Goal: Task Accomplishment & Management: Complete application form

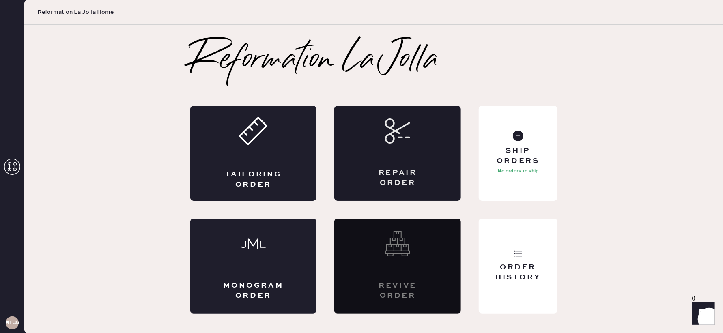
click at [382, 174] on div "Repair Order" at bounding box center [398, 178] width 62 height 20
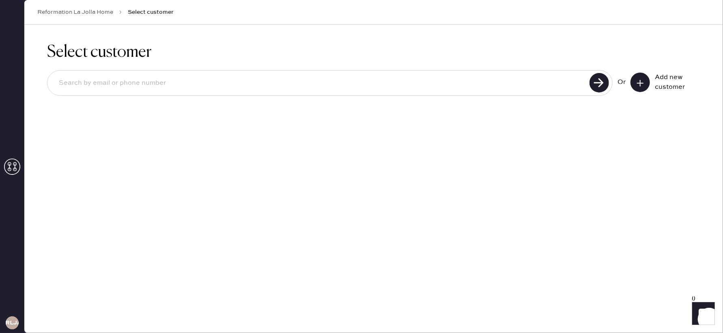
click at [170, 90] on input at bounding box center [319, 83] width 535 height 19
type input "[PERSON_NAME][EMAIL_ADDRESS][PERSON_NAME][DOMAIN_NAME]"
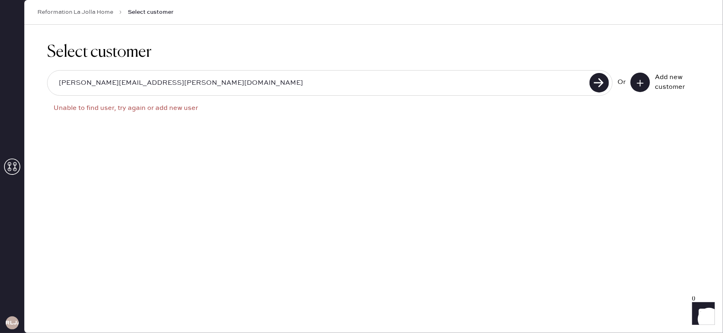
click at [639, 82] on use at bounding box center [640, 83] width 6 height 6
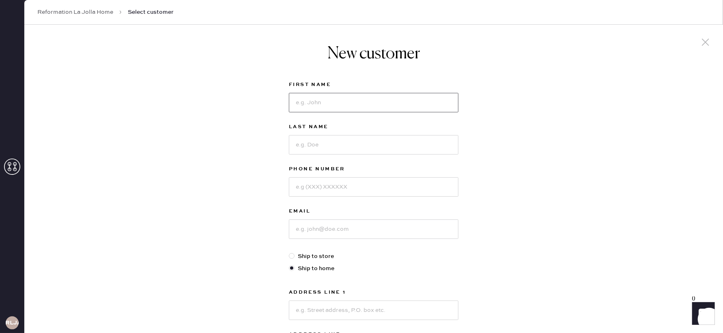
click at [323, 106] on input at bounding box center [374, 102] width 170 height 19
type input "[PERSON_NAME]"
click at [372, 146] on input at bounding box center [374, 144] width 170 height 19
type input "[PERSON_NAME]"
click at [365, 191] on input at bounding box center [374, 186] width 170 height 19
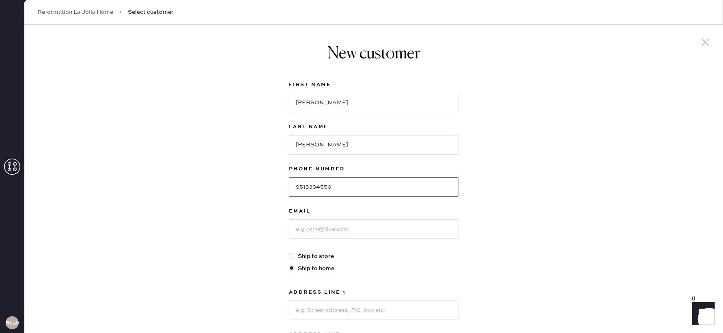
scroll to position [6, 0]
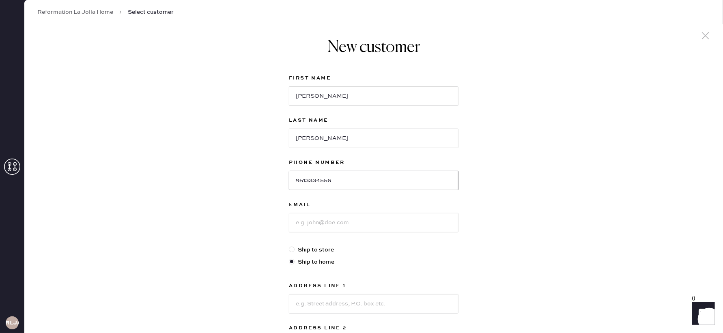
type input "9513334556"
click at [326, 221] on input at bounding box center [374, 222] width 170 height 19
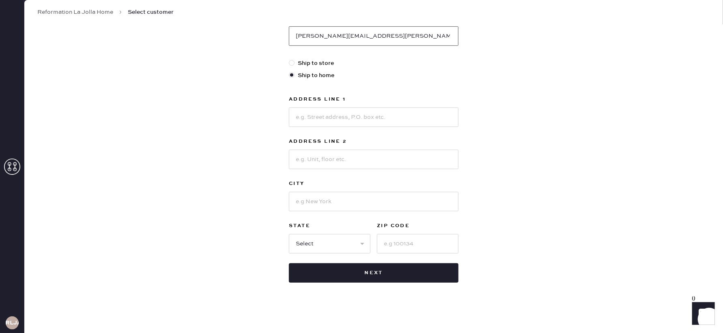
type input "[PERSON_NAME][EMAIL_ADDRESS][PERSON_NAME][DOMAIN_NAME]"
click at [318, 117] on input at bounding box center [374, 116] width 170 height 19
click at [310, 116] on input "[STREET_ADDRESS]" at bounding box center [374, 116] width 170 height 19
type input "[STREET_ADDRESS]"
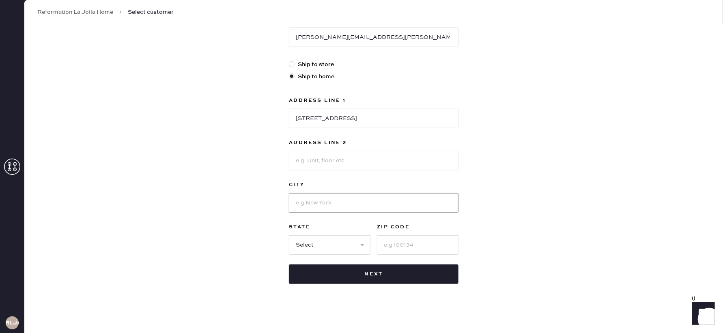
click at [327, 194] on input at bounding box center [374, 202] width 170 height 19
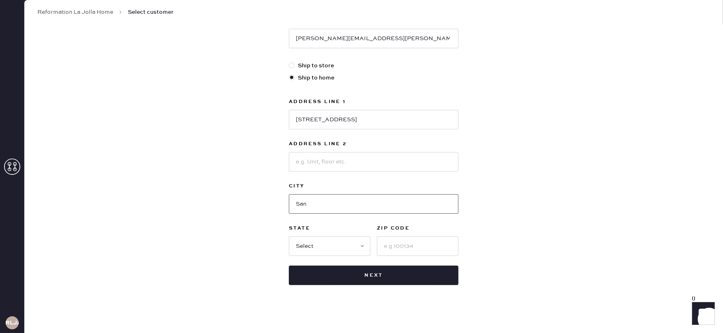
type input "[GEOGRAPHIC_DATA]"
click at [309, 162] on input at bounding box center [374, 161] width 170 height 19
type input "APT 219"
click at [326, 244] on select "Select AK AL AR AZ CA CO CT [GEOGRAPHIC_DATA] DE FL [GEOGRAPHIC_DATA] HI [GEOGR…" at bounding box center [330, 245] width 82 height 19
select select "CA"
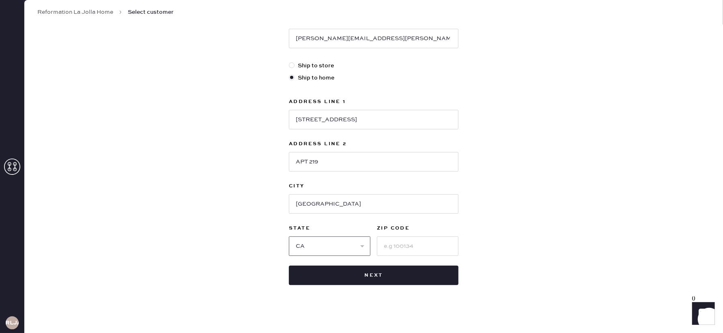
click at [289, 236] on select "Select AK AL AR AZ CA CO CT [GEOGRAPHIC_DATA] DE FL [GEOGRAPHIC_DATA] HI [GEOGR…" at bounding box center [330, 245] width 82 height 19
click at [430, 244] on input at bounding box center [418, 245] width 82 height 19
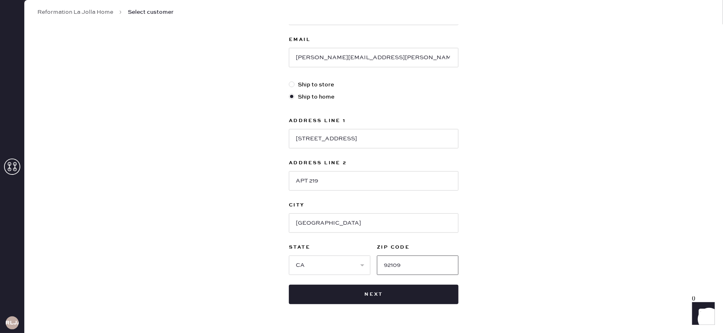
scroll to position [193, 0]
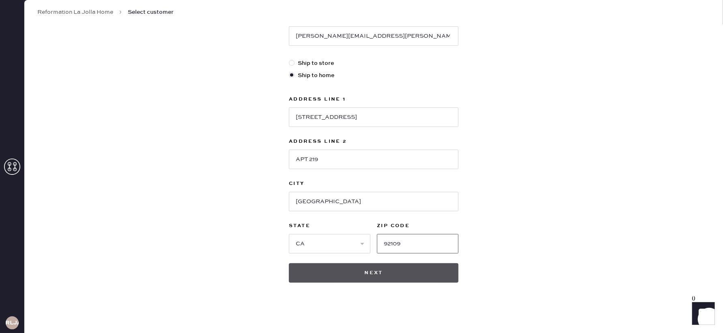
type input "92109"
click at [383, 271] on button "Next" at bounding box center [374, 272] width 170 height 19
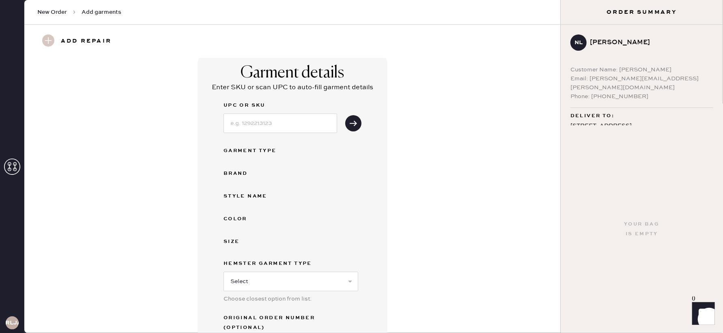
scroll to position [58, 0]
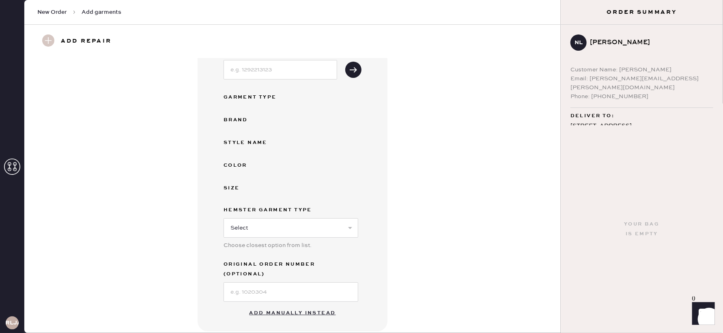
drag, startPoint x: 292, startPoint y: 303, endPoint x: 290, endPoint y: 298, distance: 5.1
click at [291, 305] on button "Add manually instead" at bounding box center [293, 313] width 96 height 16
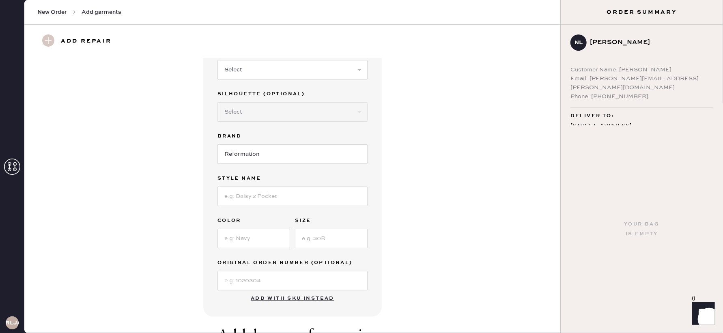
scroll to position [0, 0]
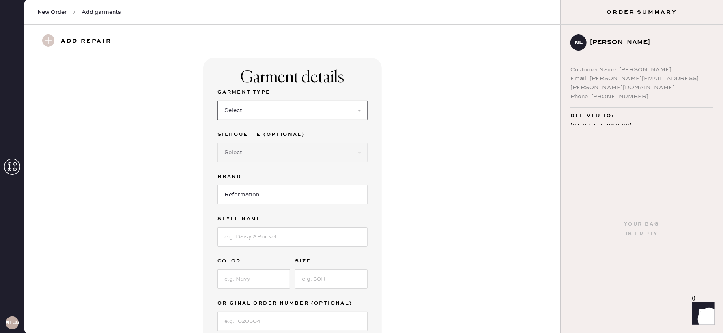
click at [266, 107] on select "Select Basic Skirt Jeans Leggings Pants Shorts Basic Sleeved Dress Basic Sleeve…" at bounding box center [292, 110] width 150 height 19
select select "31"
click at [217, 101] on select "Select Basic Skirt Jeans Leggings Pants Shorts Basic Sleeved Dress Basic Sleeve…" at bounding box center [292, 110] width 150 height 19
click at [288, 149] on select "Select Other" at bounding box center [292, 152] width 150 height 19
click at [275, 198] on input "Reformation" at bounding box center [292, 194] width 150 height 19
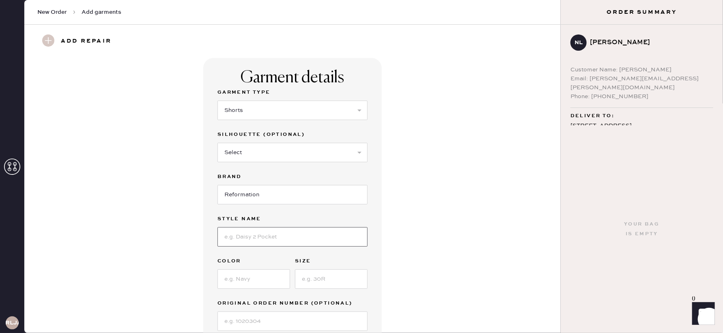
click at [277, 233] on input at bounding box center [292, 236] width 150 height 19
type input "e"
type input "[PERSON_NAME]"
click at [250, 275] on input at bounding box center [253, 278] width 73 height 19
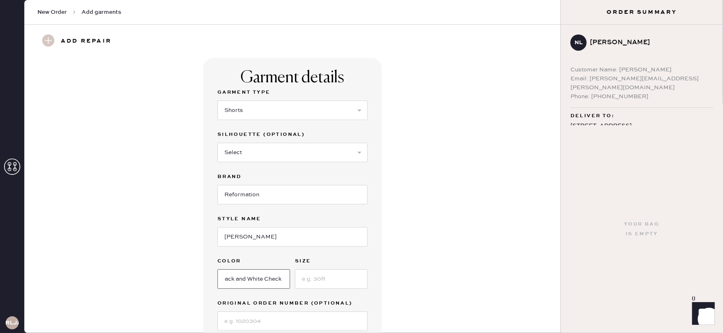
type input "Black and White Check"
click at [323, 283] on input at bounding box center [331, 278] width 73 height 19
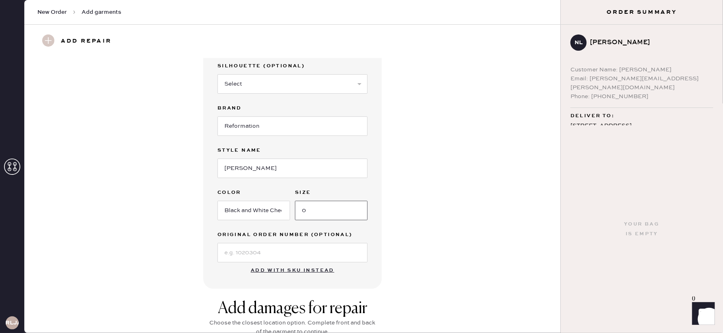
scroll to position [71, 0]
type input "0"
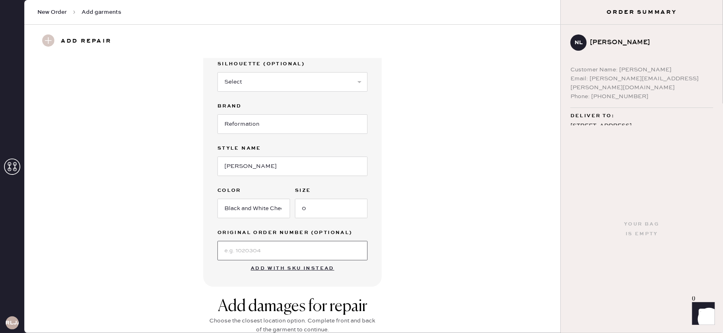
click at [257, 248] on input at bounding box center [292, 250] width 150 height 19
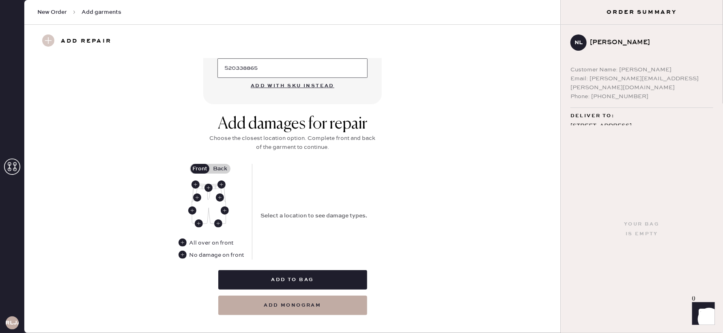
scroll to position [253, 0]
type input "S20338865"
click at [197, 222] on use at bounding box center [199, 223] width 8 height 8
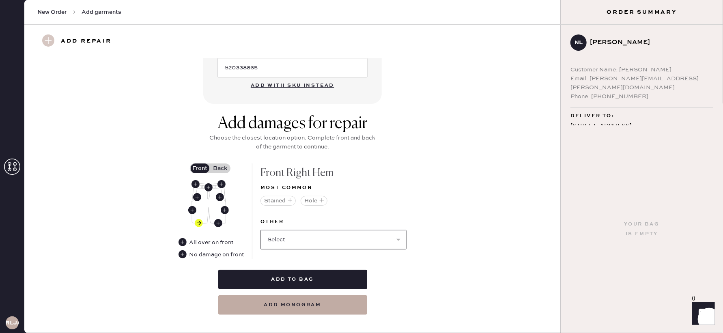
click at [299, 233] on select "Select Broken / Ripped Hem Broken Beads Broken Belt Loop Broken Button Broken E…" at bounding box center [333, 239] width 146 height 19
select select "1329"
click at [260, 230] on select "Select Broken / Ripped Hem Broken Beads Broken Belt Loop Broken Button Broken E…" at bounding box center [333, 239] width 146 height 19
select select
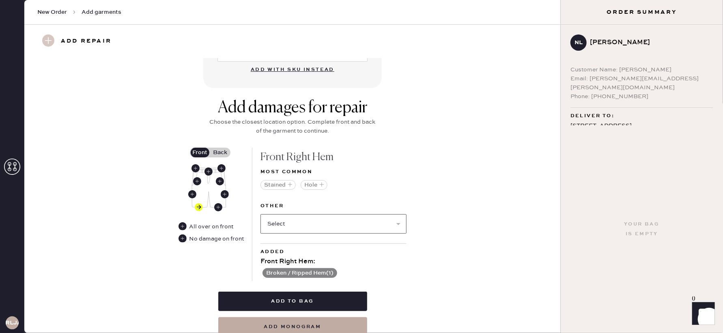
scroll to position [272, 0]
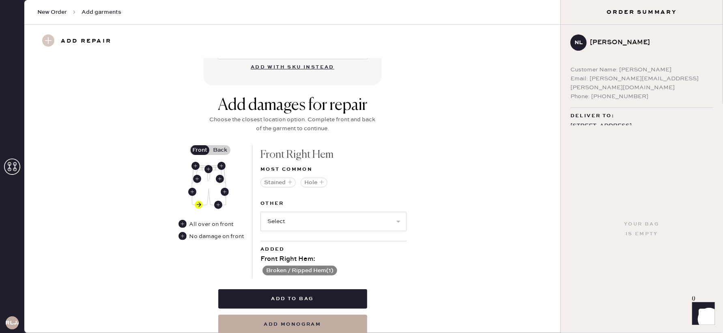
click at [220, 150] on label "Back" at bounding box center [220, 150] width 20 height 10
click at [220, 150] on input "Back" at bounding box center [220, 150] width 0 height 0
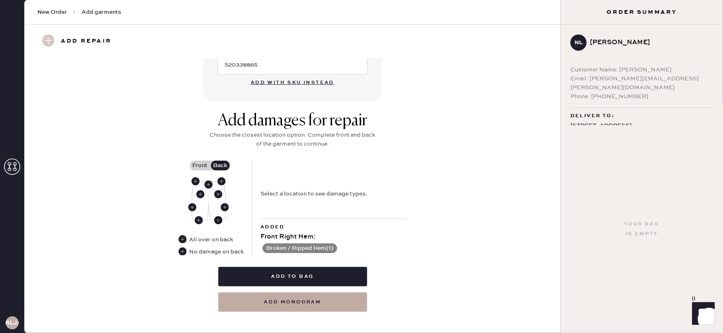
scroll to position [255, 0]
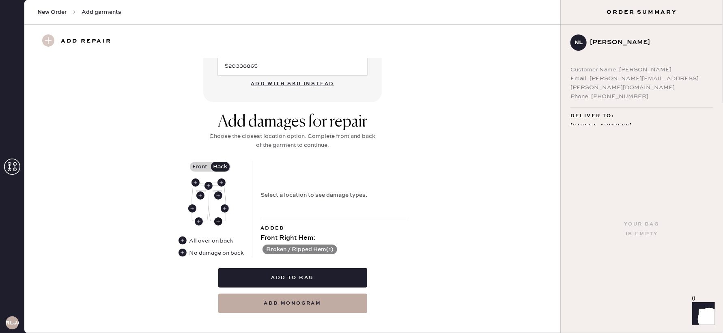
click at [217, 220] on use at bounding box center [218, 221] width 8 height 8
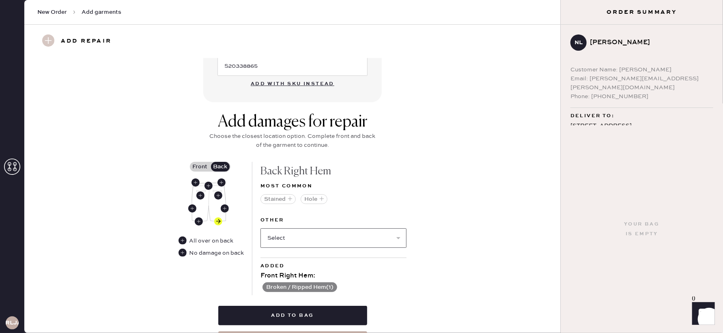
click at [287, 240] on select "Select Broken / Ripped Hem Broken Beads Broken Belt Loop Broken Button Broken E…" at bounding box center [333, 237] width 146 height 19
select select "1329"
click at [260, 228] on select "Select Broken / Ripped Hem Broken Beads Broken Belt Loop Broken Button Broken E…" at bounding box center [333, 237] width 146 height 19
select select
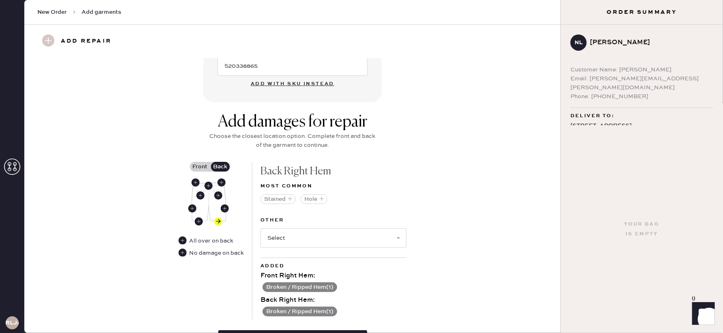
click at [204, 166] on label "Front" at bounding box center [200, 167] width 20 height 10
click at [200, 167] on input "Front" at bounding box center [200, 167] width 0 height 0
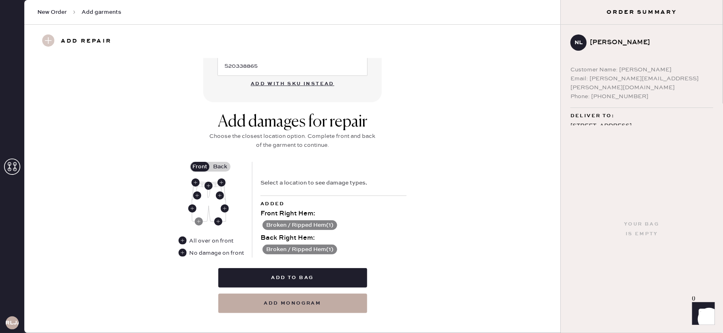
click at [217, 162] on label "Back" at bounding box center [220, 167] width 20 height 10
click at [220, 167] on input "Back" at bounding box center [220, 167] width 0 height 0
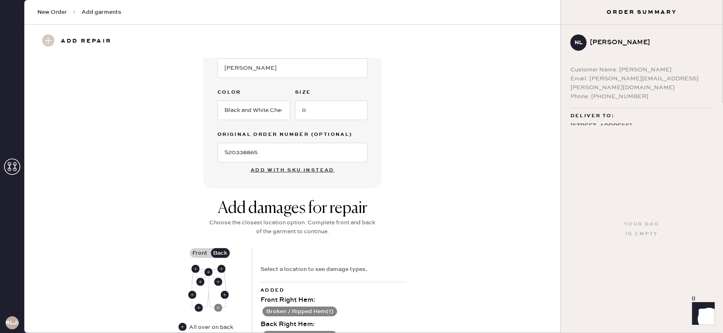
scroll to position [264, 0]
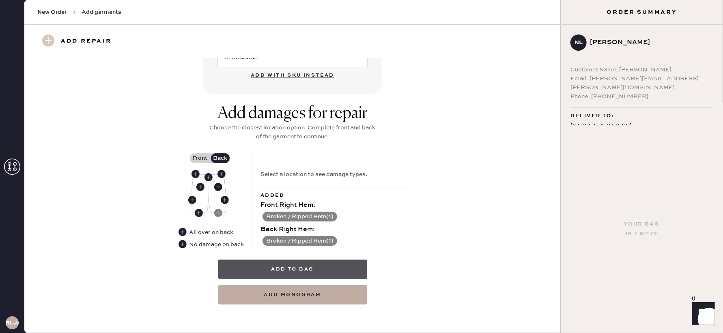
click at [289, 271] on button "Add to bag" at bounding box center [292, 269] width 149 height 19
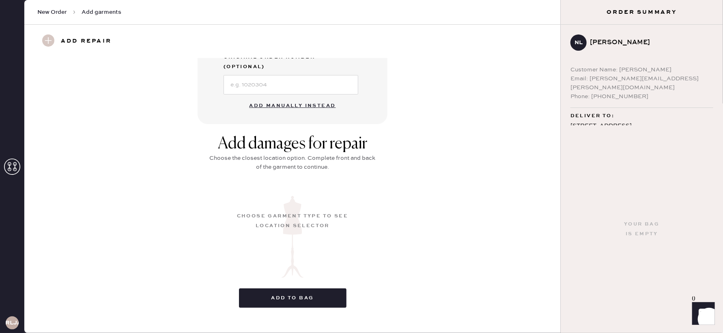
scroll to position [66, 0]
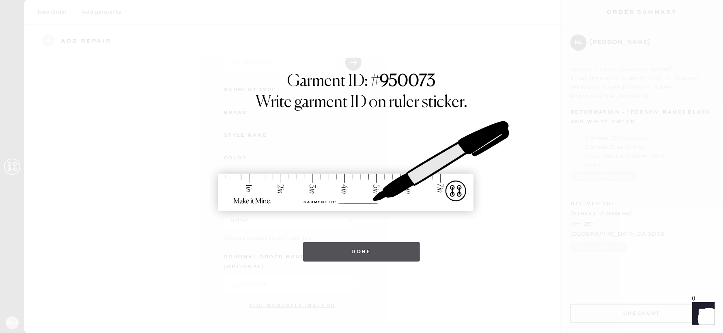
click at [332, 250] on button "Done" at bounding box center [361, 251] width 117 height 19
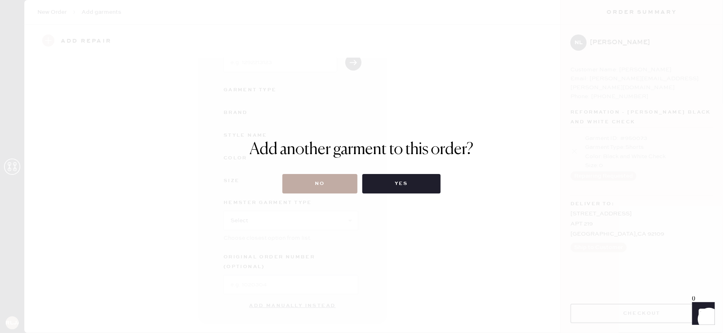
click at [338, 187] on button "No" at bounding box center [319, 183] width 75 height 19
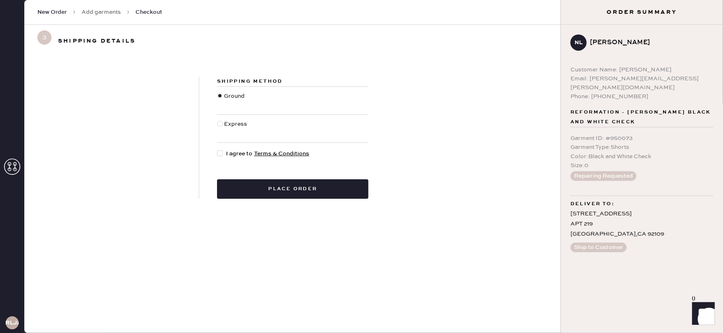
click at [222, 153] on div at bounding box center [220, 153] width 6 height 6
click at [217, 150] on input "I agree to Terms & Conditions" at bounding box center [217, 149] width 0 height 0
checkbox input "true"
click at [247, 140] on div "Express" at bounding box center [292, 129] width 151 height 28
click at [232, 134] on div "Express" at bounding box center [236, 129] width 25 height 18
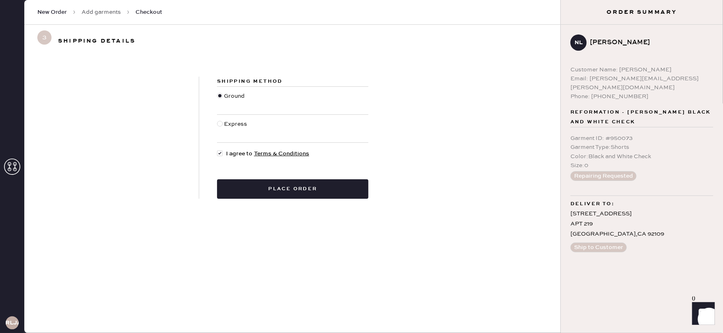
click at [217, 120] on input "Express" at bounding box center [217, 120] width 0 height 0
radio input "true"
click at [224, 99] on div "Ground" at bounding box center [235, 101] width 23 height 18
click at [217, 92] on input "Ground" at bounding box center [217, 92] width 0 height 0
radio input "true"
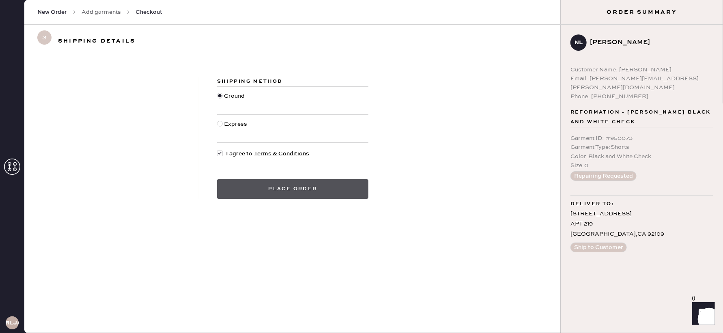
click at [300, 190] on button "Place order" at bounding box center [292, 188] width 151 height 19
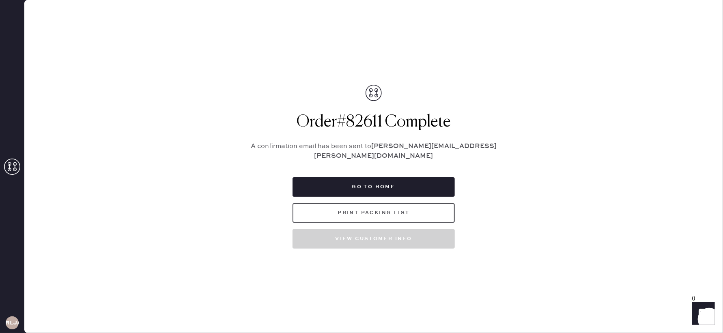
click at [440, 211] on button "Print Packing List" at bounding box center [373, 212] width 162 height 19
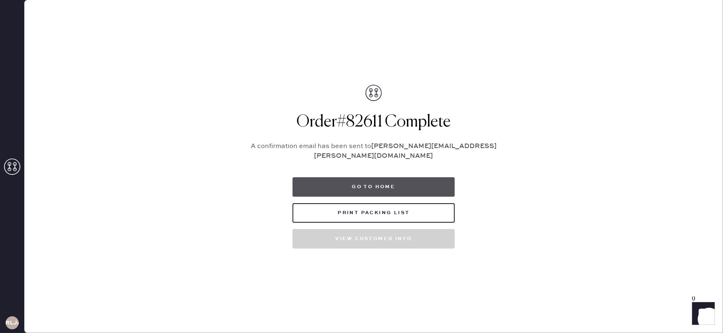
click at [346, 183] on button "Go to home" at bounding box center [373, 186] width 162 height 19
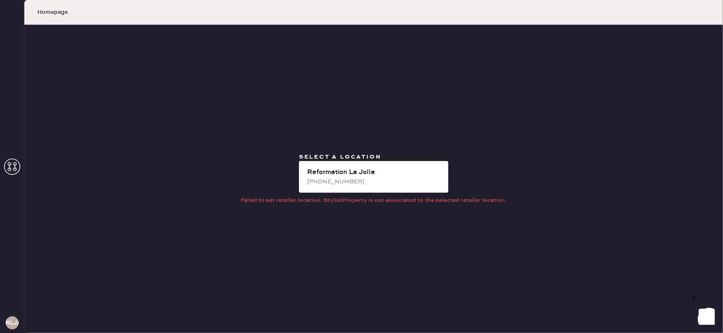
click at [11, 172] on icon at bounding box center [12, 167] width 16 height 16
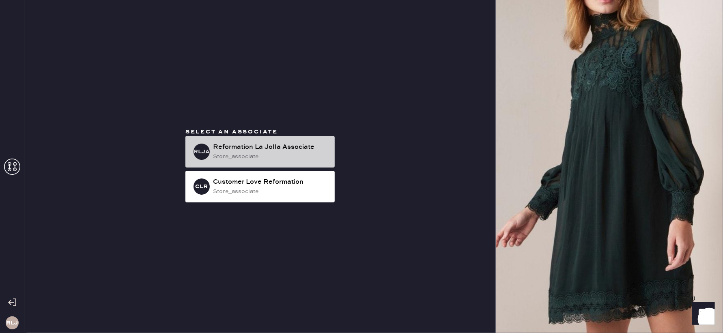
click at [238, 152] on div "store_associate" at bounding box center [270, 156] width 115 height 9
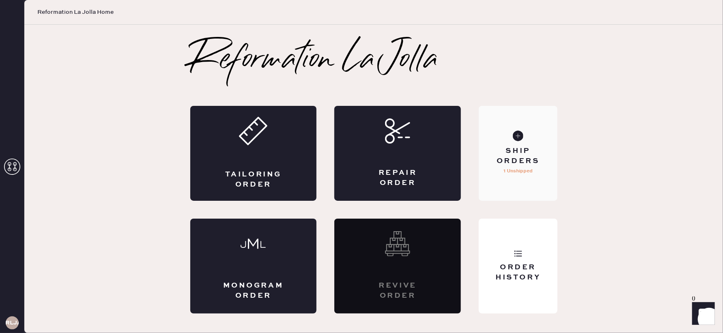
click at [530, 142] on div "Ship Orders 1 Unshipped" at bounding box center [518, 153] width 78 height 95
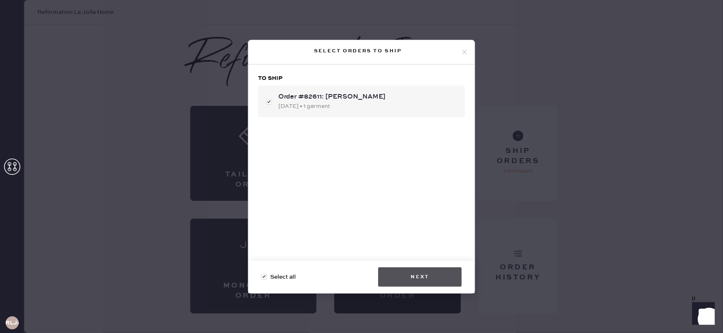
click at [399, 277] on button "Next" at bounding box center [420, 276] width 84 height 19
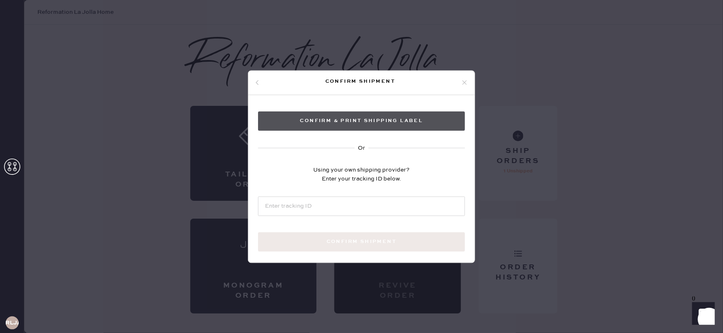
click at [326, 125] on button "Confirm & Print shipping label" at bounding box center [361, 120] width 207 height 19
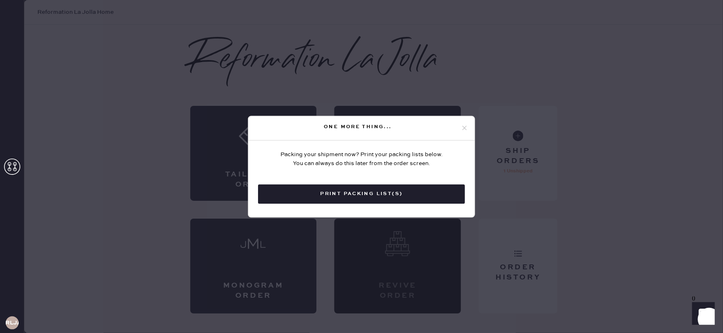
click at [464, 128] on use at bounding box center [464, 128] width 4 height 4
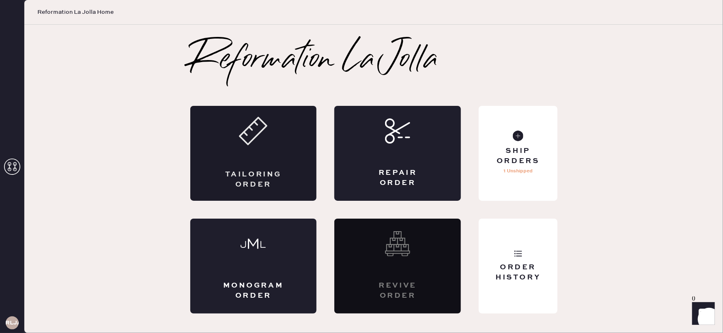
click at [268, 156] on div "Tailoring Order" at bounding box center [253, 153] width 127 height 95
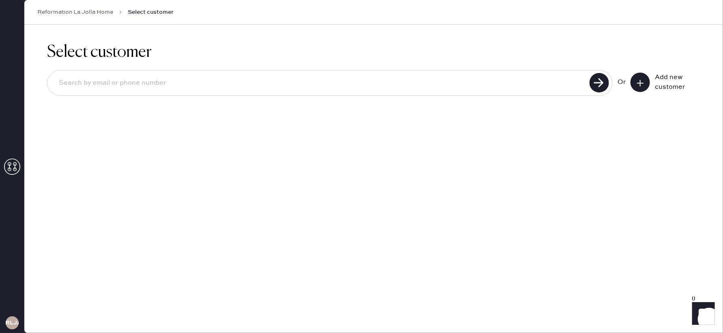
click at [230, 83] on input at bounding box center [319, 83] width 535 height 19
type input "[EMAIL_ADDRESS][DOMAIN_NAME]"
drag, startPoint x: 601, startPoint y: 84, endPoint x: 576, endPoint y: 83, distance: 24.8
click at [601, 83] on use at bounding box center [598, 82] width 19 height 19
click at [643, 80] on icon at bounding box center [640, 83] width 8 height 8
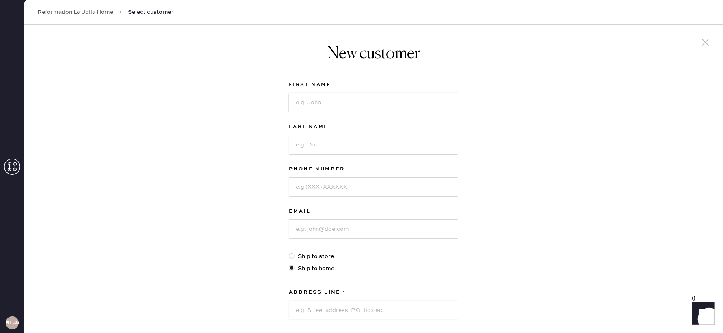
click at [413, 98] on input at bounding box center [374, 102] width 170 height 19
type input "[PERSON_NAME]"
click at [351, 150] on input at bounding box center [374, 144] width 170 height 19
type input "L"
type input "[PERSON_NAME]"
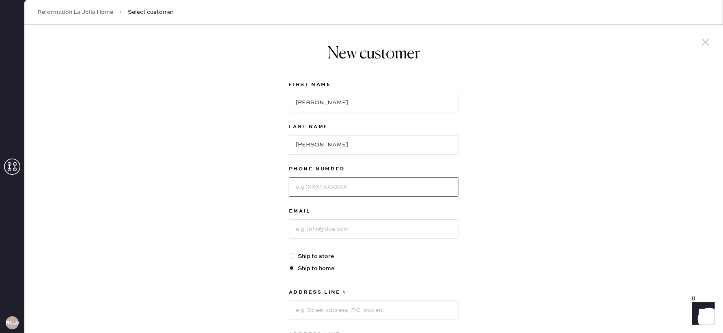
click at [324, 193] on input at bounding box center [374, 186] width 170 height 19
type input "9094805705"
click at [341, 236] on input at bounding box center [374, 228] width 170 height 19
type input "[EMAIL_ADDRESS][DOMAIN_NAME]"
click at [295, 256] on div at bounding box center [293, 256] width 9 height 9
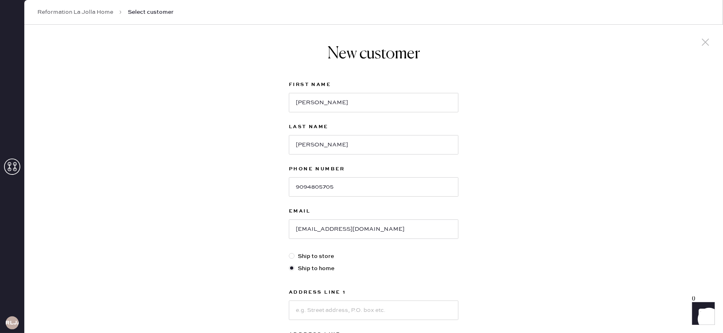
click at [289, 252] on input "Ship to store" at bounding box center [289, 252] width 0 height 0
radio input "true"
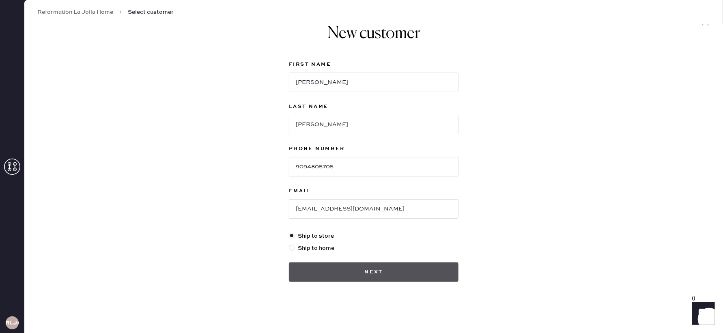
click at [364, 275] on button "Next" at bounding box center [374, 271] width 170 height 19
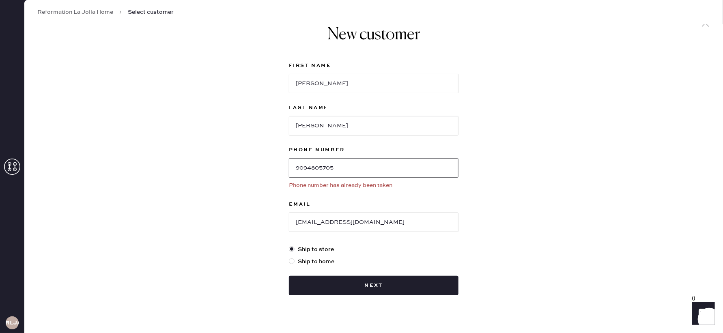
click at [341, 167] on input "9094805705" at bounding box center [374, 167] width 170 height 19
drag, startPoint x: 346, startPoint y: 167, endPoint x: 285, endPoint y: 170, distance: 61.3
click at [285, 170] on div "New customer First Name [PERSON_NAME] Last Name Han Phone Number [PHONE_NUMBER]…" at bounding box center [373, 160] width 183 height 309
click at [393, 270] on div "First Name [PERSON_NAME] Last Name Han Phone Number [PHONE_NUMBER] Phone number…" at bounding box center [374, 178] width 170 height 234
drag, startPoint x: 363, startPoint y: 168, endPoint x: 273, endPoint y: 169, distance: 90.4
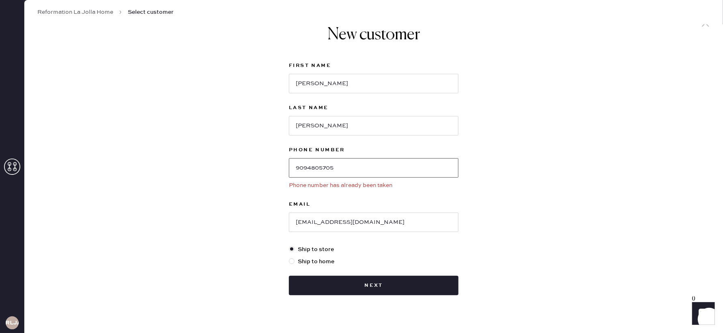
click at [273, 169] on div "New customer First Name [PERSON_NAME] Last Name Han Phone Number [PHONE_NUMBER]…" at bounding box center [373, 176] width 698 height 341
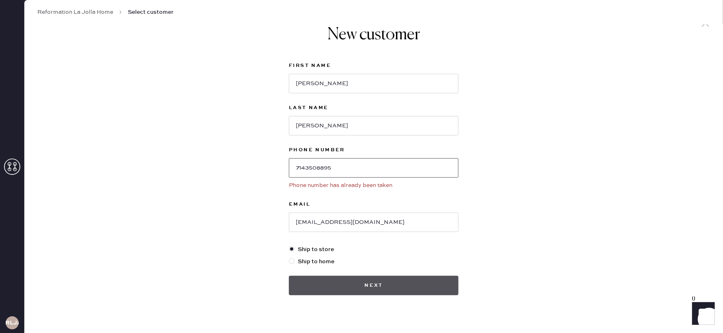
type input "7143508895"
click at [359, 289] on button "Next" at bounding box center [374, 285] width 170 height 19
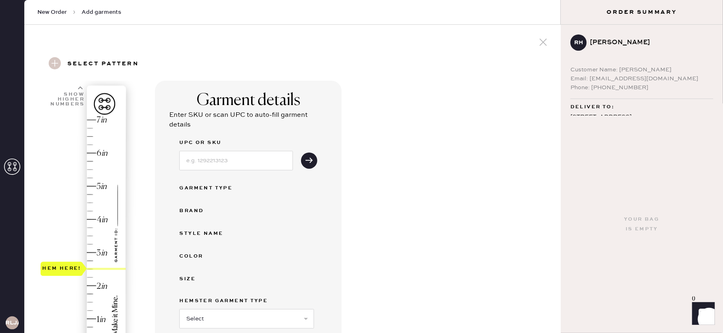
click at [90, 269] on div "Hem here!" at bounding box center [84, 235] width 86 height 239
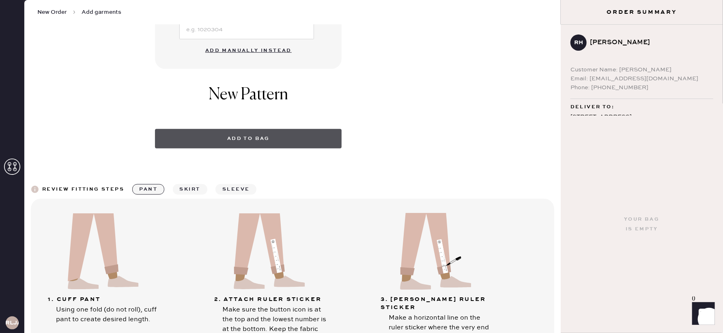
scroll to position [333, 0]
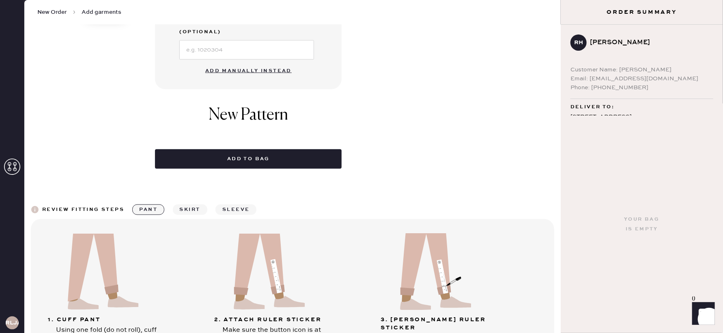
click at [234, 63] on button "Add manually instead" at bounding box center [248, 71] width 96 height 16
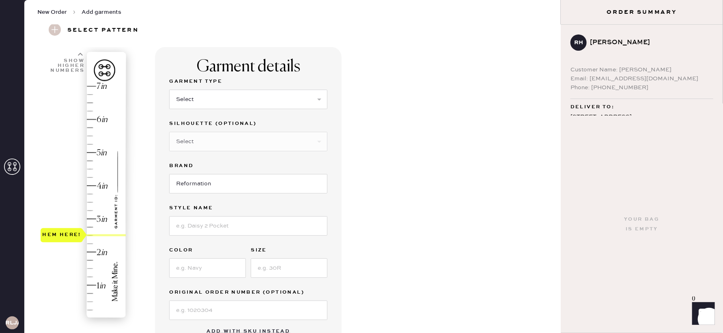
scroll to position [0, 0]
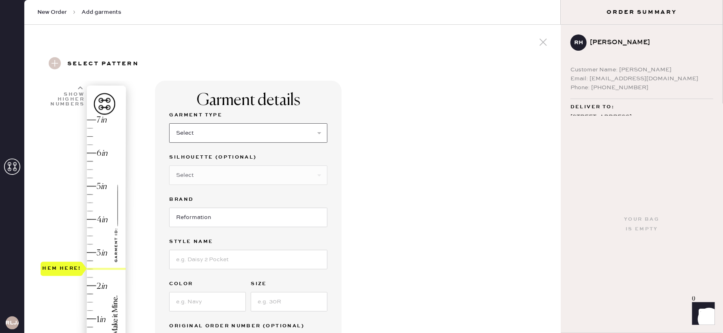
click at [238, 135] on select "Select Basic Skirt Jeans Leggings Pants Shorts Basic Sleeved Dress Basic Sleeve…" at bounding box center [248, 132] width 158 height 19
select select "4"
click at [169, 123] on select "Select Basic Skirt Jeans Leggings Pants Shorts Basic Sleeved Dress Basic Sleeve…" at bounding box center [248, 132] width 158 height 19
click at [201, 176] on select "Select Joggers Shorts Cropped Flare Boot Cut Straight Skinny Other" at bounding box center [248, 174] width 158 height 19
click at [201, 225] on input "Reformation" at bounding box center [248, 217] width 158 height 19
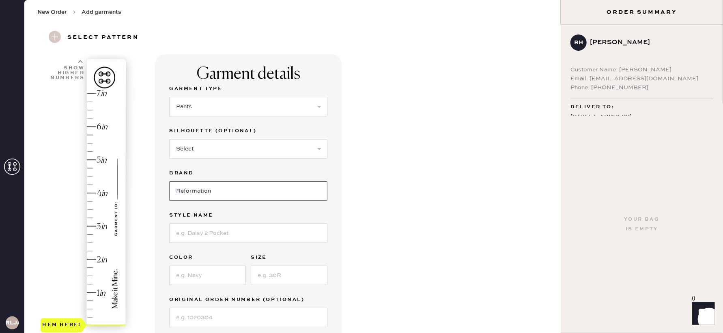
scroll to position [31, 0]
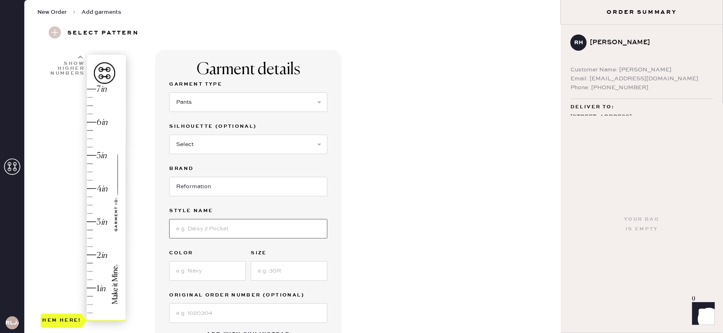
click at [223, 230] on input at bounding box center [248, 228] width 158 height 19
type input "Poplin Pant"
click at [214, 147] on select "Select Joggers Shorts Cropped Flare Boot Cut Straight Skinny Other" at bounding box center [248, 144] width 158 height 19
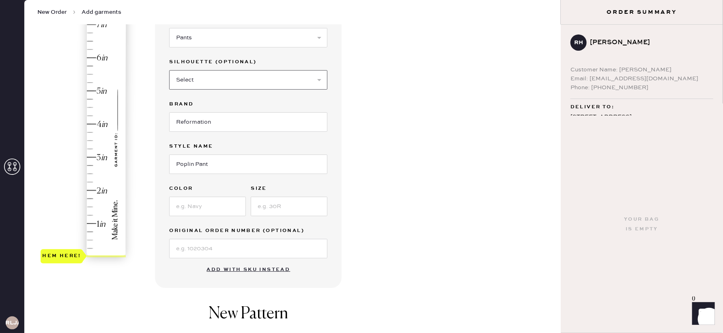
scroll to position [107, 0]
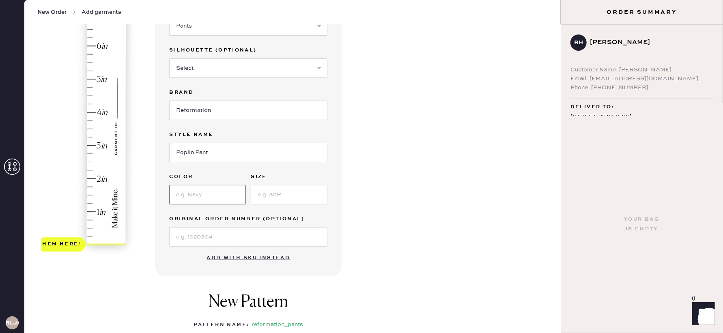
click at [210, 193] on input at bounding box center [207, 194] width 77 height 19
type input "French Blue Stripe"
click at [268, 194] on input at bounding box center [289, 194] width 77 height 19
type input "XS"
click at [277, 234] on input at bounding box center [248, 236] width 158 height 19
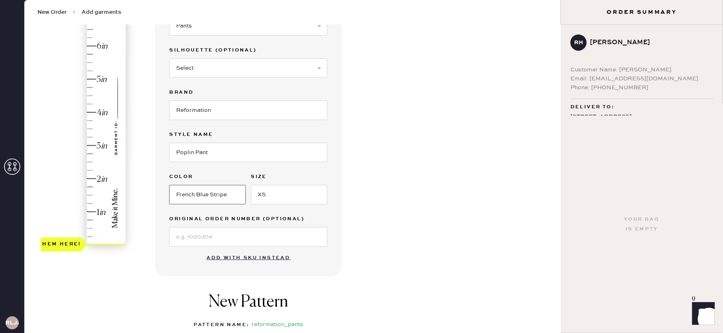
click at [178, 194] on input "French Blue Stripe" at bounding box center [207, 194] width 77 height 19
type input "[PERSON_NAME] Blue Stripe"
click at [207, 234] on input at bounding box center [248, 236] width 158 height 19
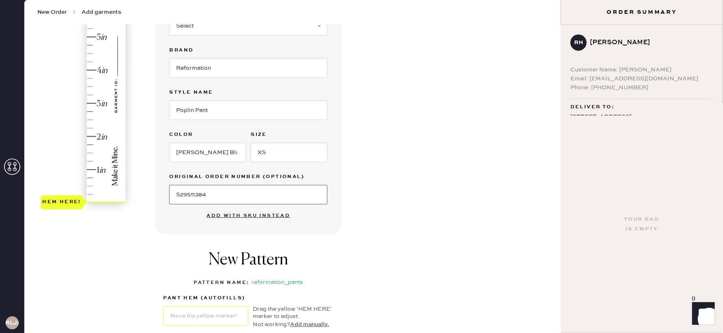
scroll to position [96, 0]
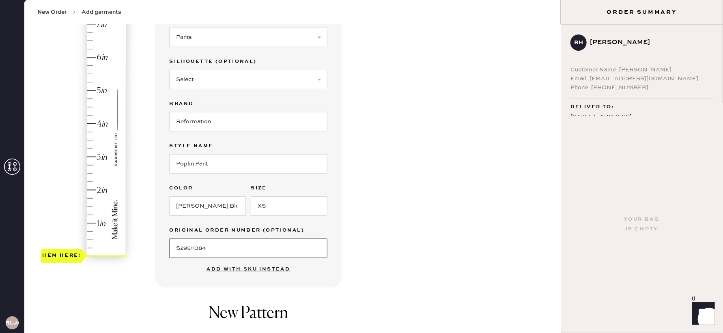
type input "S29511384"
type input "2.5"
click at [90, 174] on div "Hem here!" at bounding box center [84, 140] width 86 height 239
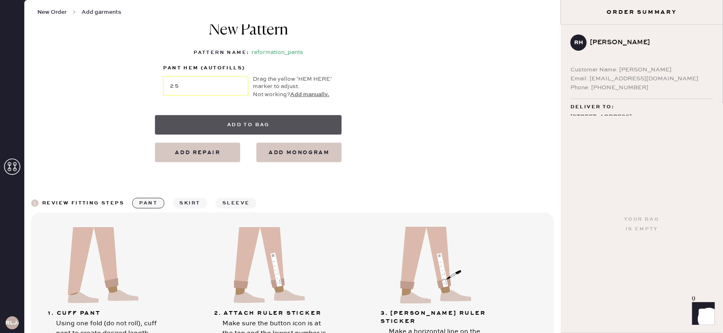
scroll to position [381, 0]
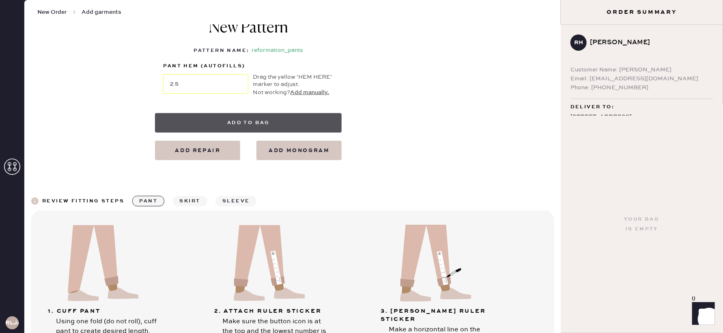
click at [242, 123] on button "Add to bag" at bounding box center [248, 122] width 187 height 19
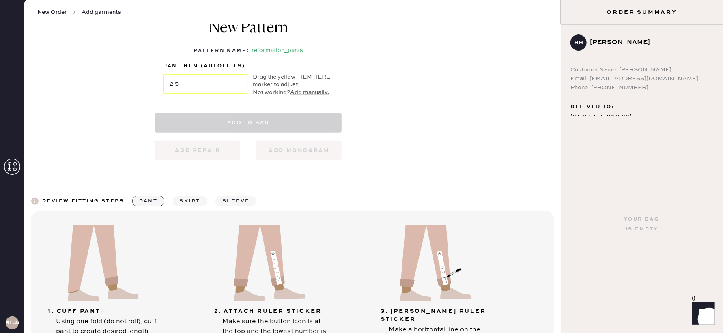
scroll to position [381, 0]
select select "4"
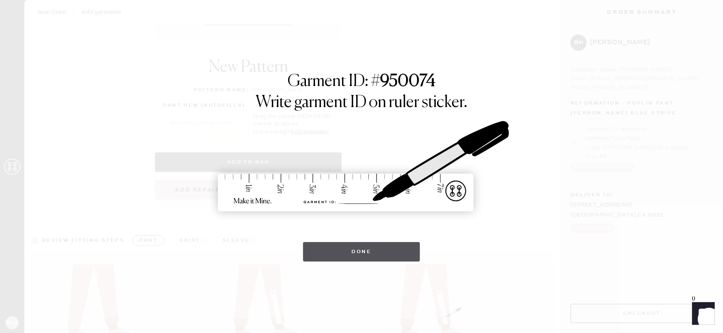
click at [327, 252] on button "Done" at bounding box center [361, 251] width 117 height 19
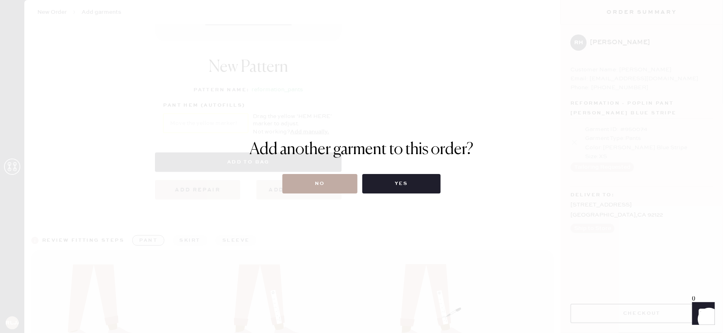
click at [331, 180] on button "No" at bounding box center [319, 183] width 75 height 19
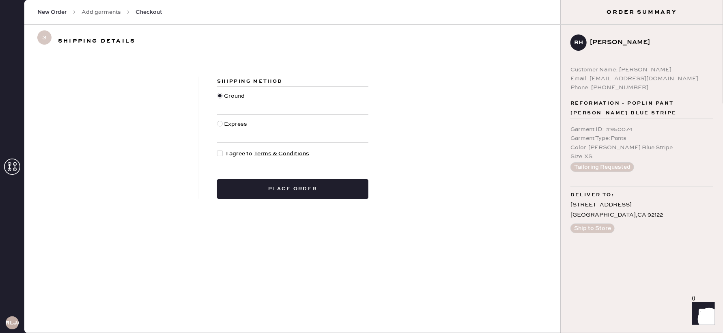
click at [219, 151] on div at bounding box center [220, 153] width 6 height 6
click at [217, 150] on input "I agree to Terms & Conditions" at bounding box center [217, 149] width 0 height 0
checkbox input "true"
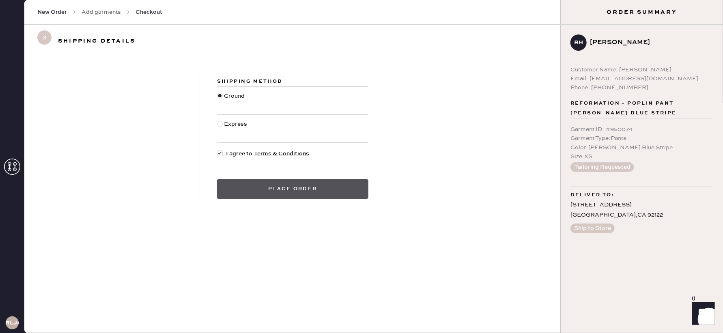
click at [341, 187] on button "Place order" at bounding box center [292, 188] width 151 height 19
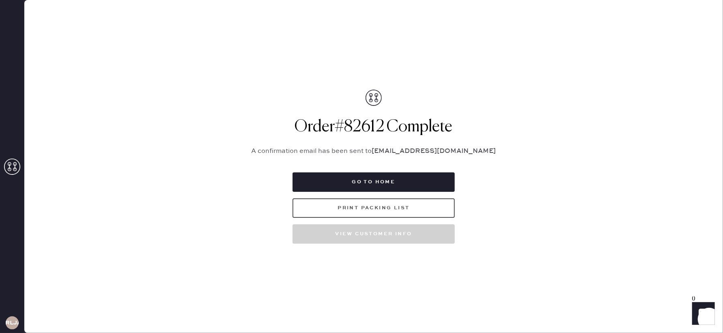
click at [369, 211] on button "Print Packing List" at bounding box center [373, 207] width 162 height 19
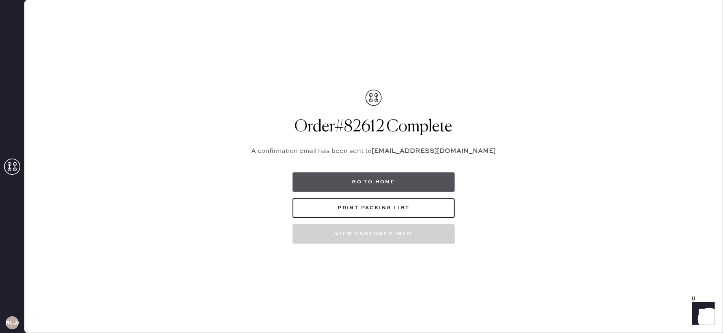
click at [350, 186] on button "Go to home" at bounding box center [373, 181] width 162 height 19
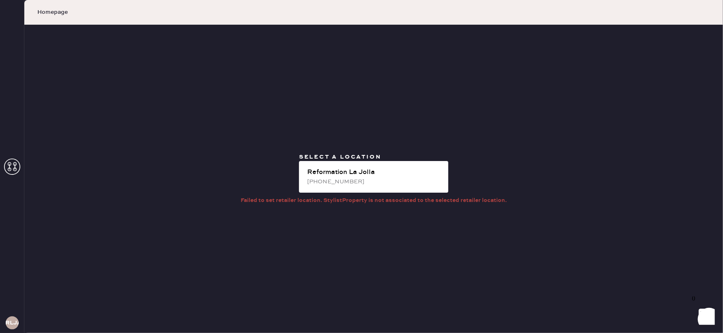
click at [11, 166] on icon at bounding box center [12, 167] width 16 height 16
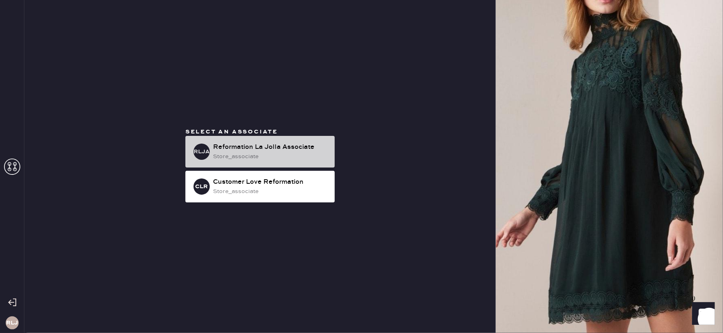
click at [210, 148] on div "RLJA Reformation La Jolla Associate store_associate" at bounding box center [259, 152] width 149 height 32
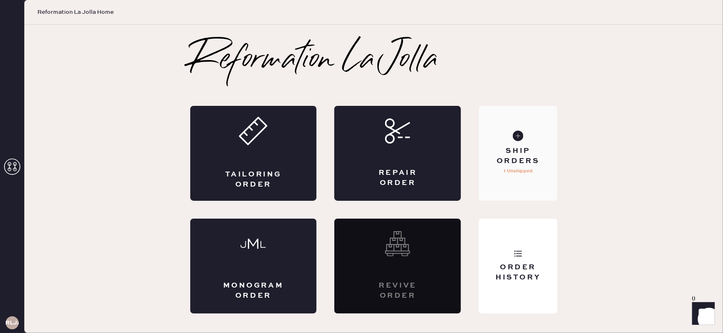
click at [538, 163] on div "Ship Orders" at bounding box center [517, 156] width 65 height 20
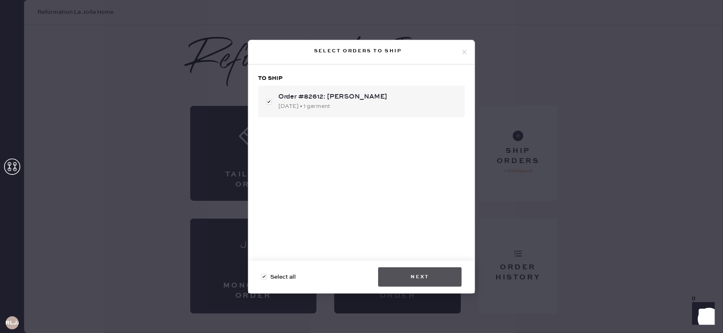
click at [403, 285] on button "Next" at bounding box center [420, 276] width 84 height 19
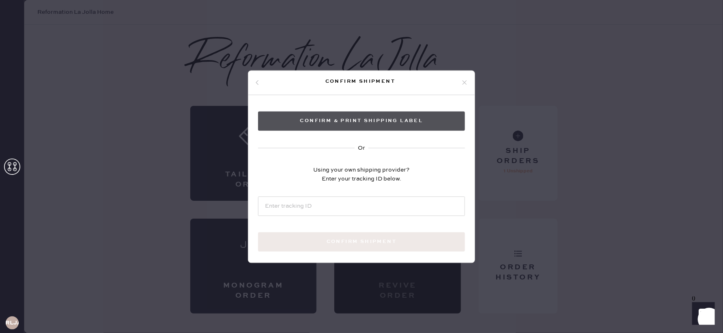
click at [346, 123] on button "Confirm & Print shipping label" at bounding box center [361, 120] width 207 height 19
